Goal: Task Accomplishment & Management: Use online tool/utility

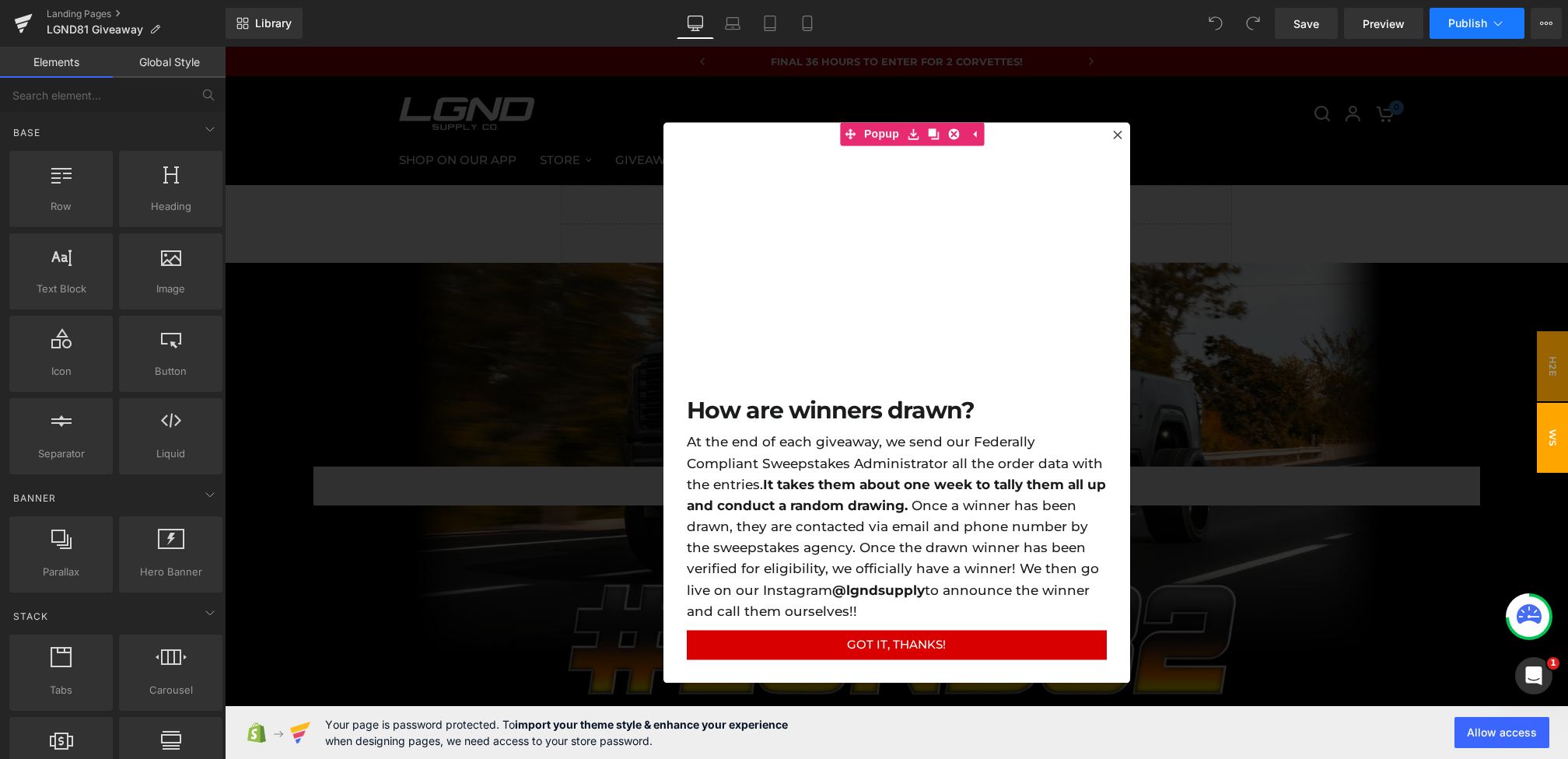
click at [1488, 32] on button "Publish" at bounding box center [1477, 24] width 95 height 32
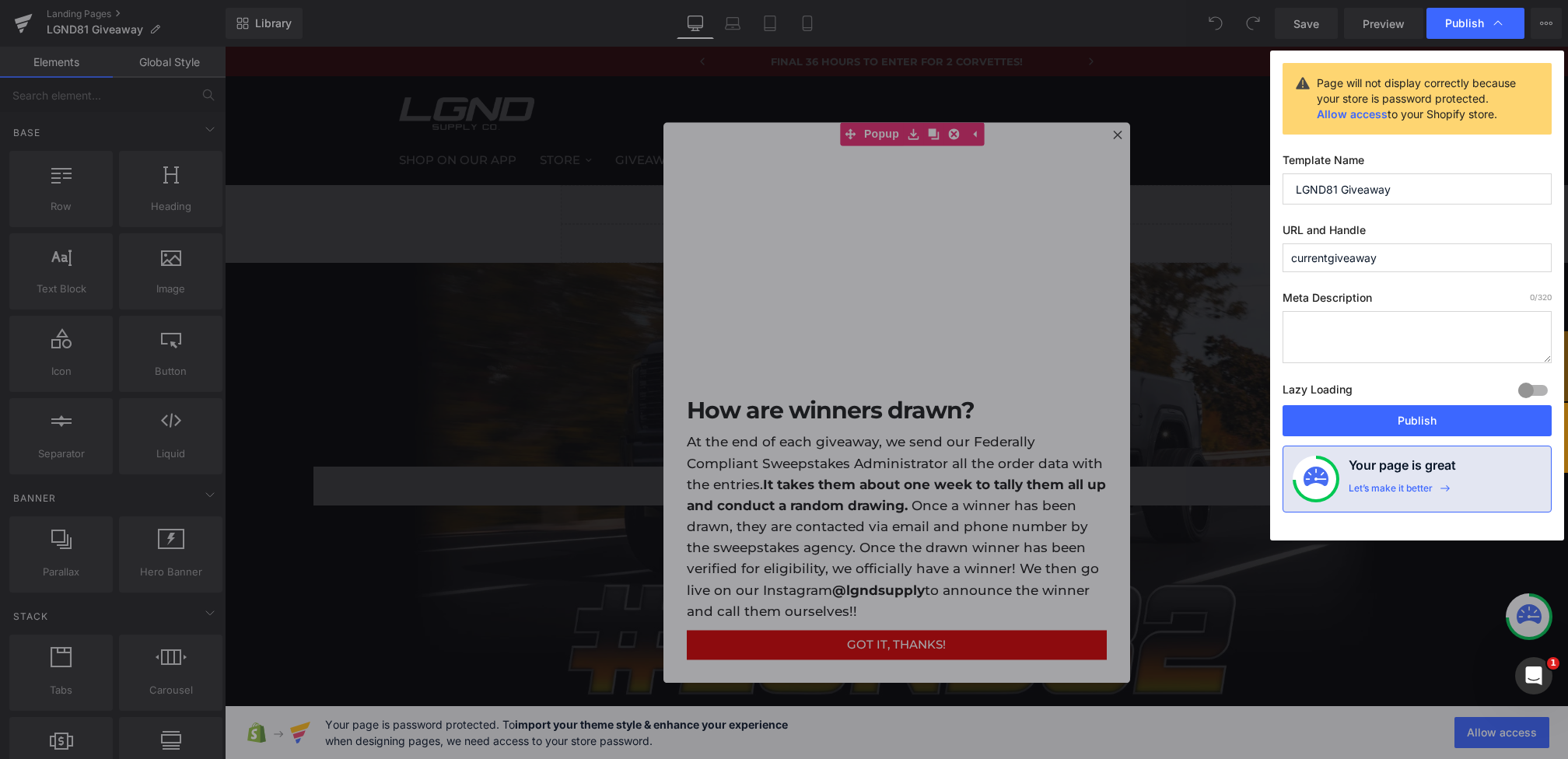
click at [1336, 186] on input "LGND81 Giveaway" at bounding box center [1416, 189] width 269 height 32
type input "LGND82 Giveaway"
drag, startPoint x: 1437, startPoint y: 414, endPoint x: 1212, endPoint y: 320, distance: 243.8
click at [1437, 414] on button "Publish" at bounding box center [1416, 421] width 269 height 32
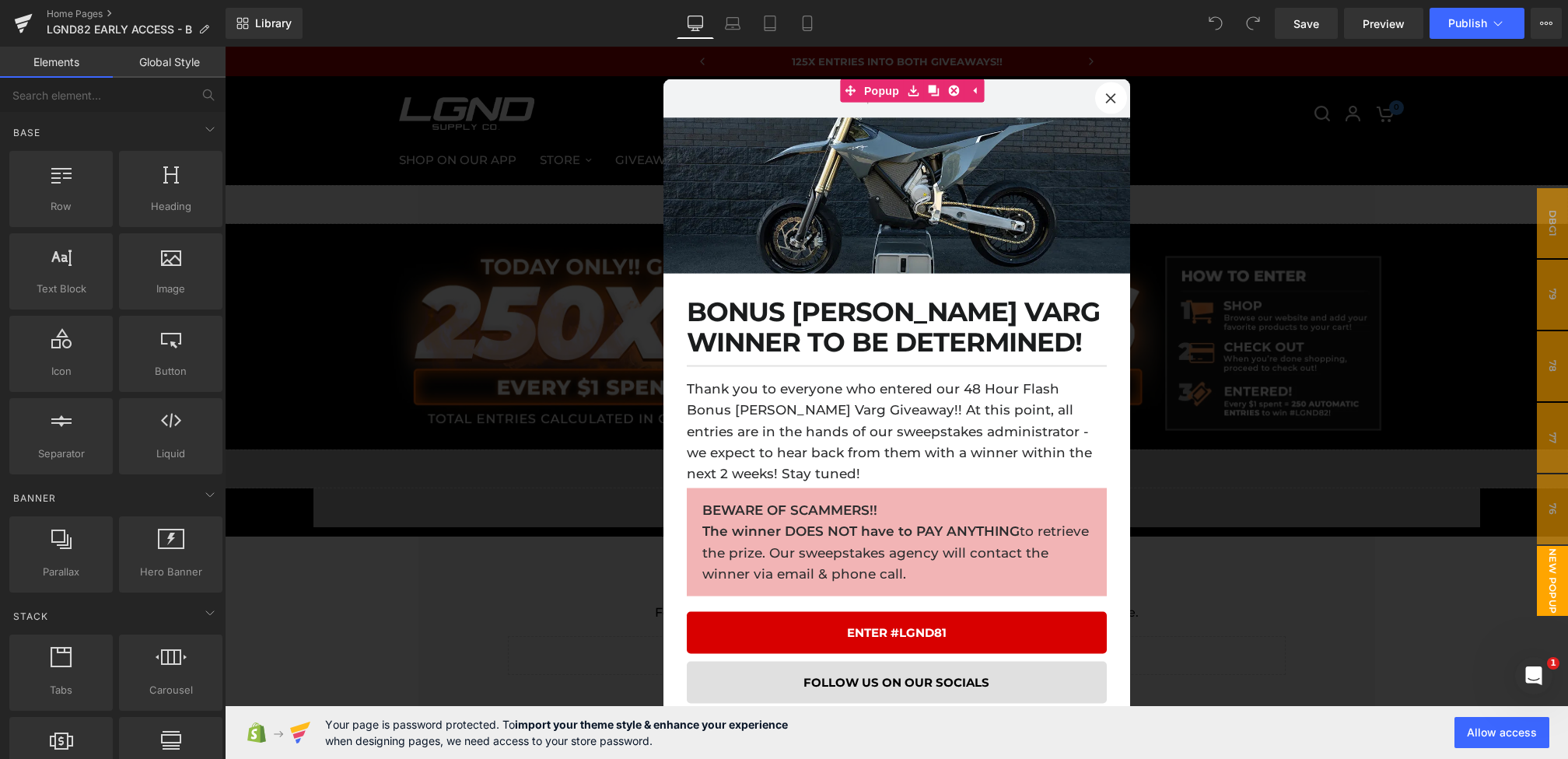
click at [1438, 197] on div at bounding box center [896, 402] width 1343 height 712
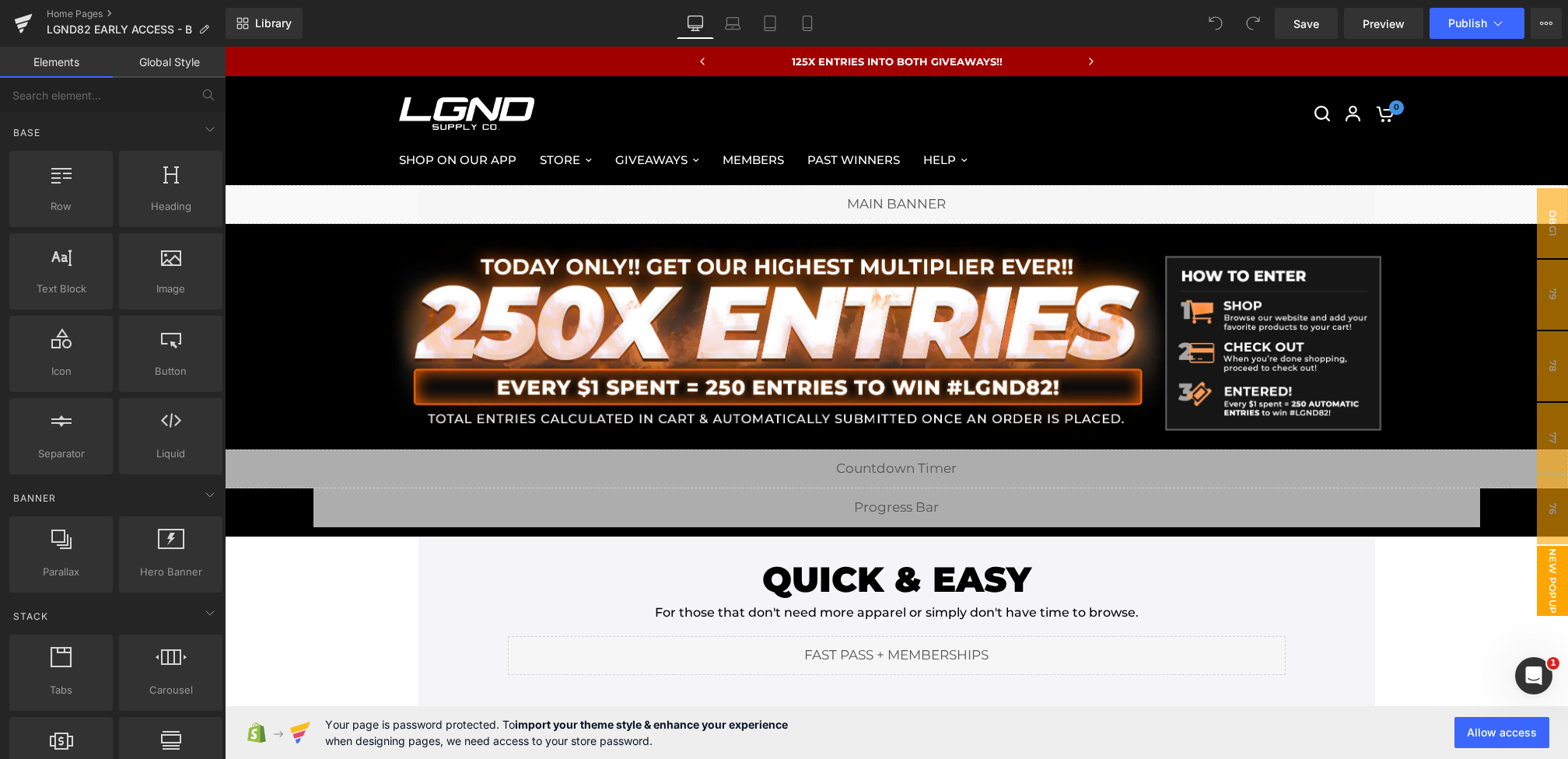
click at [1559, 603] on span "New Popup" at bounding box center [1552, 580] width 32 height 70
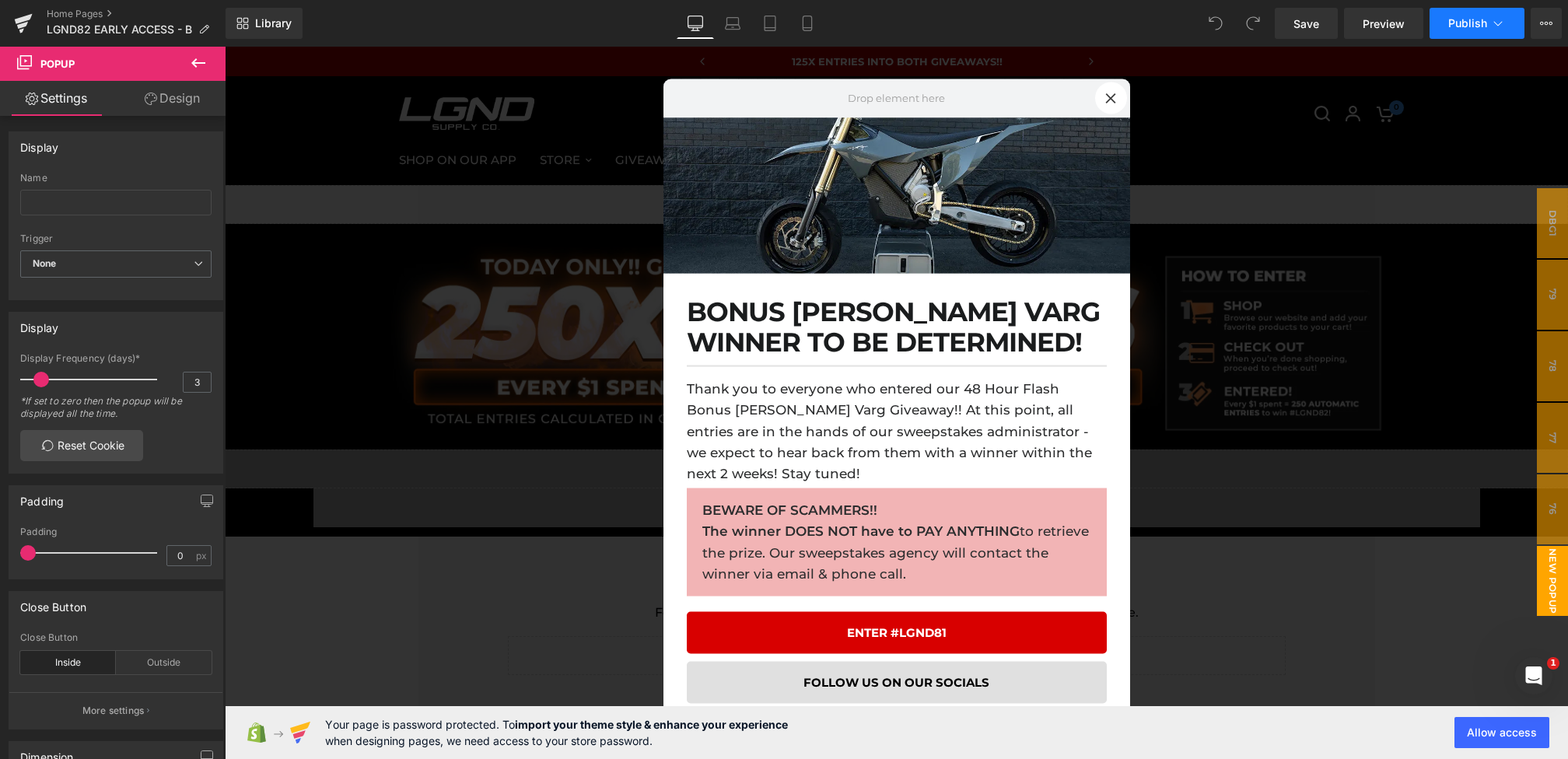
click at [1481, 25] on span "Publish" at bounding box center [1467, 24] width 39 height 12
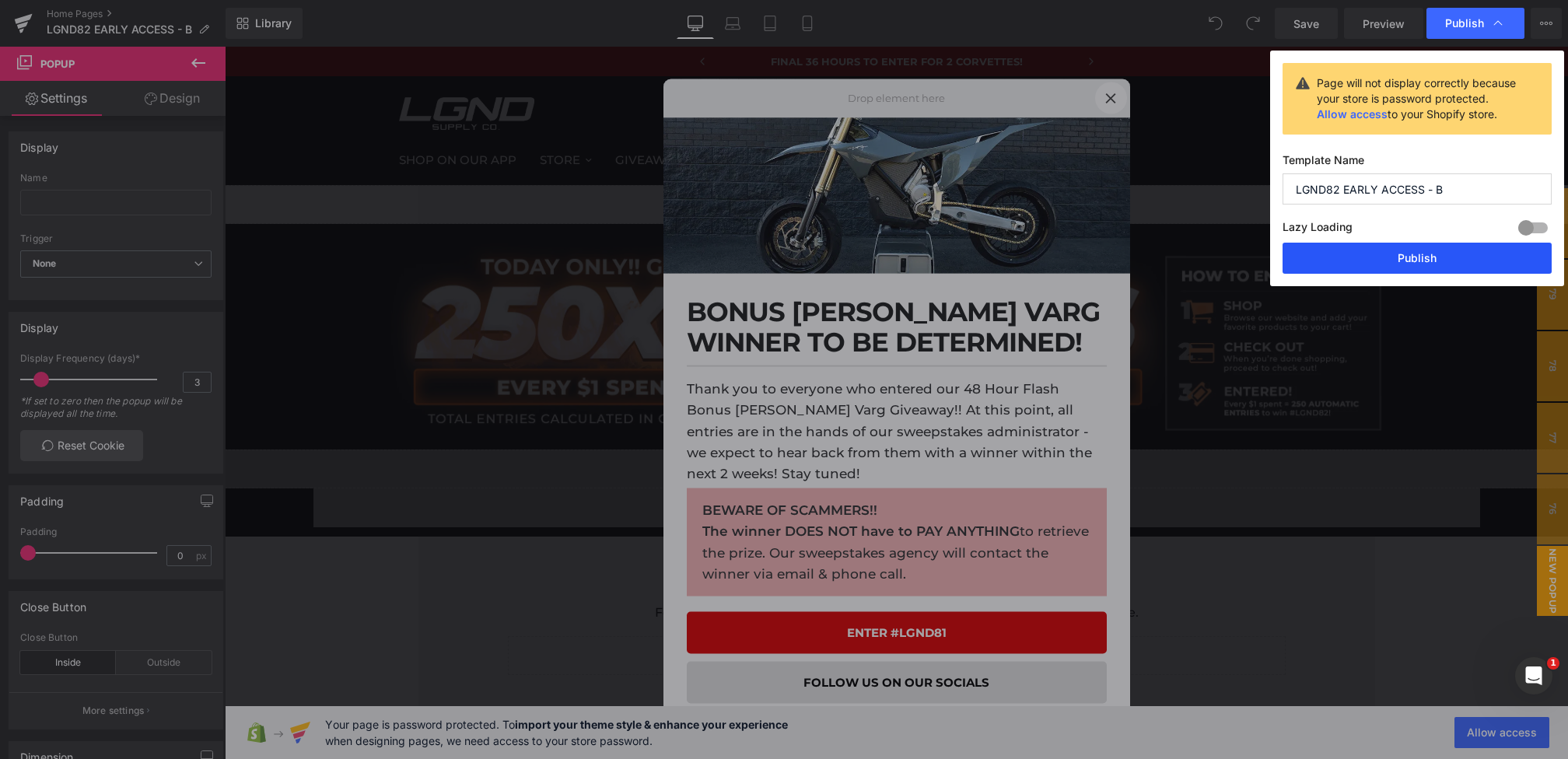
click at [1371, 258] on button "Publish" at bounding box center [1416, 258] width 269 height 32
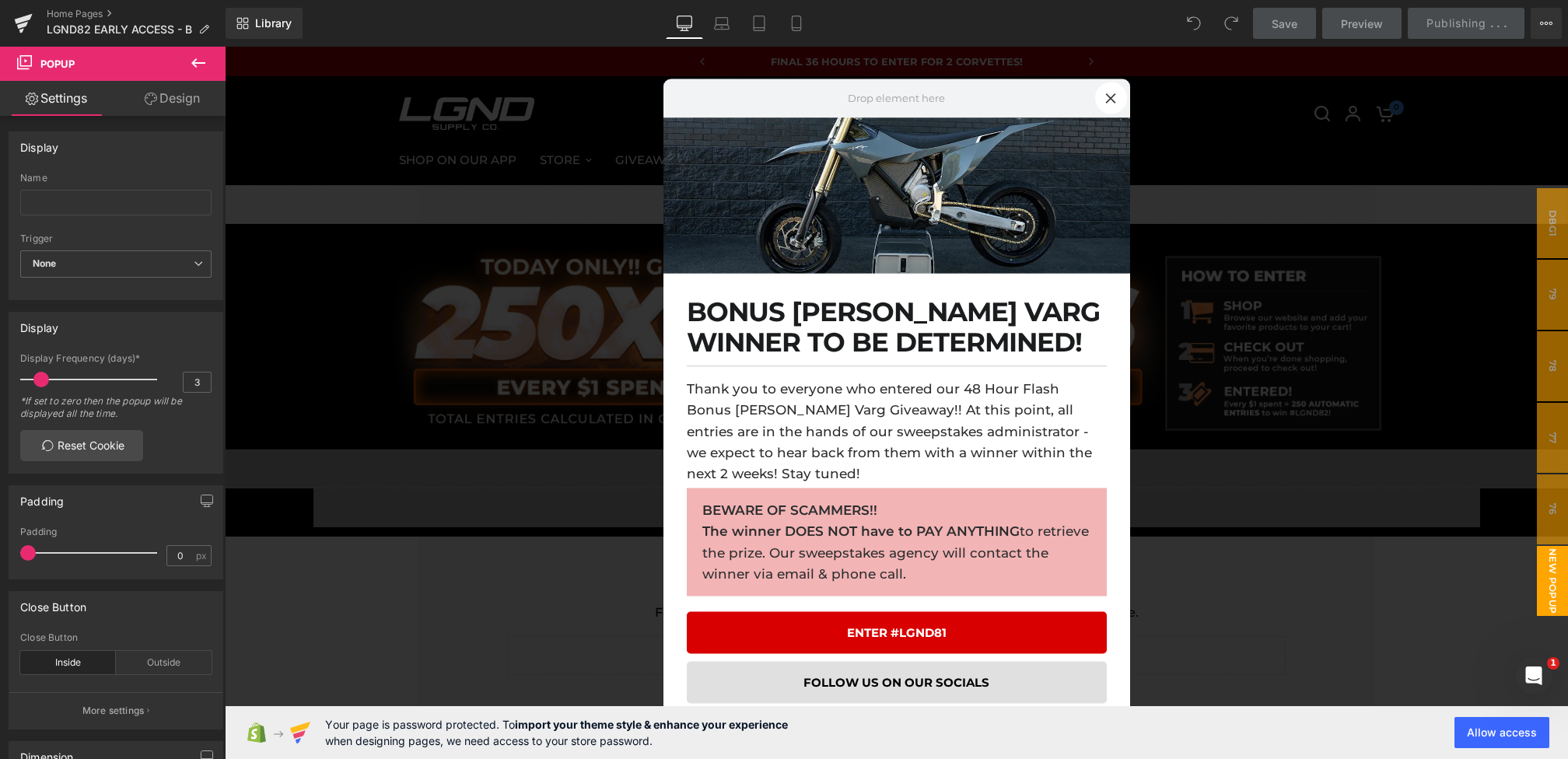
click at [1294, 457] on div at bounding box center [896, 402] width 1343 height 712
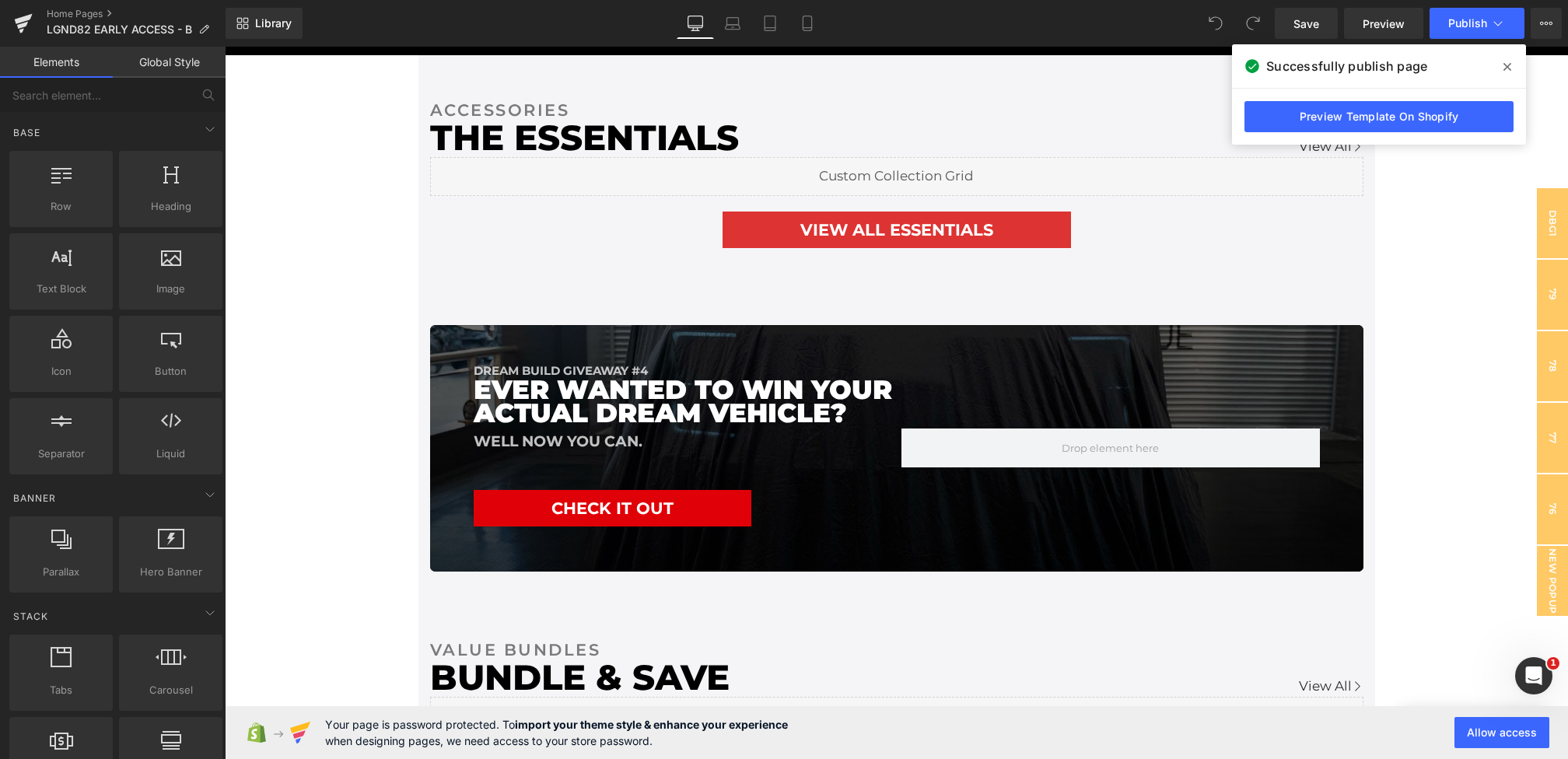
scroll to position [2922, 0]
